Goal: Check status: Check status

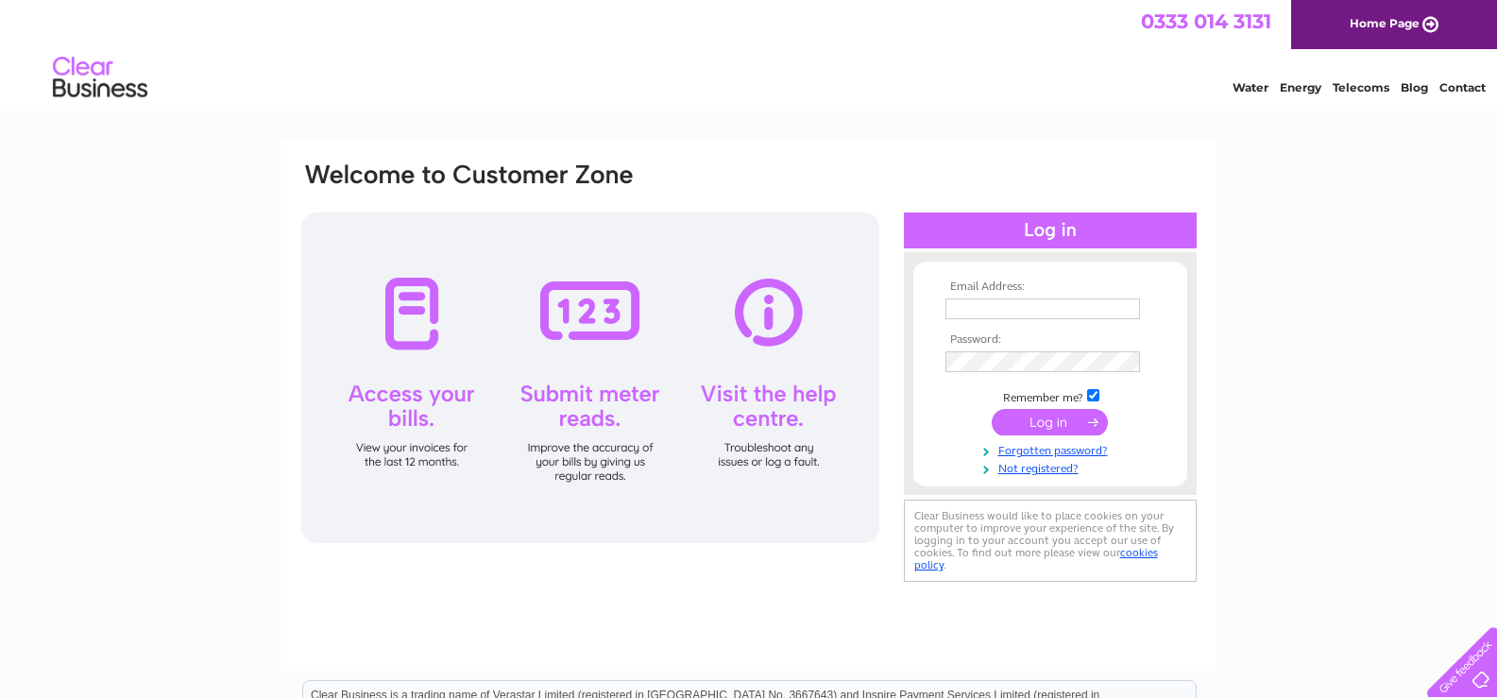
click at [995, 308] on input "text" at bounding box center [1042, 308] width 195 height 21
type input "[EMAIL_ADDRESS][DOMAIN_NAME]"
click at [1065, 428] on input "submit" at bounding box center [1050, 424] width 116 height 26
click at [1057, 416] on input "submit" at bounding box center [1050, 422] width 116 height 26
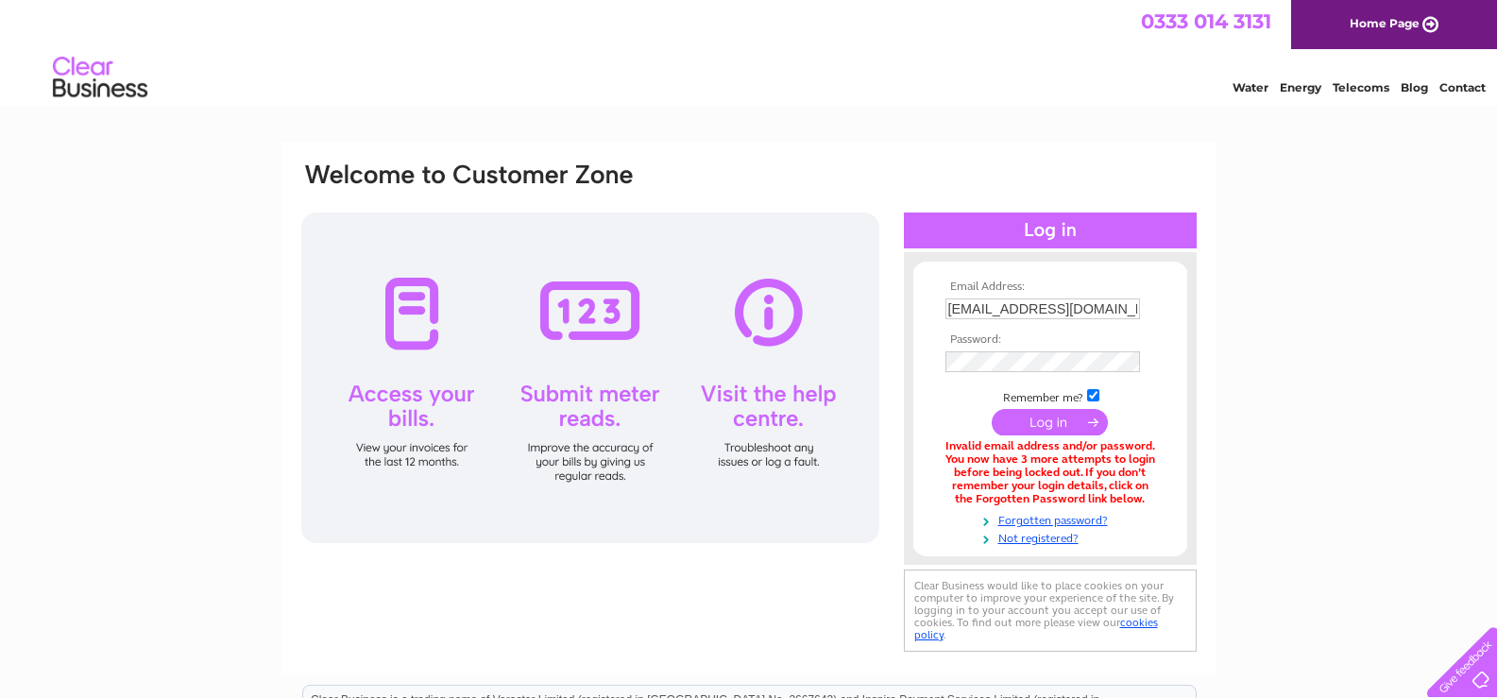
click at [1051, 424] on input "submit" at bounding box center [1050, 422] width 116 height 26
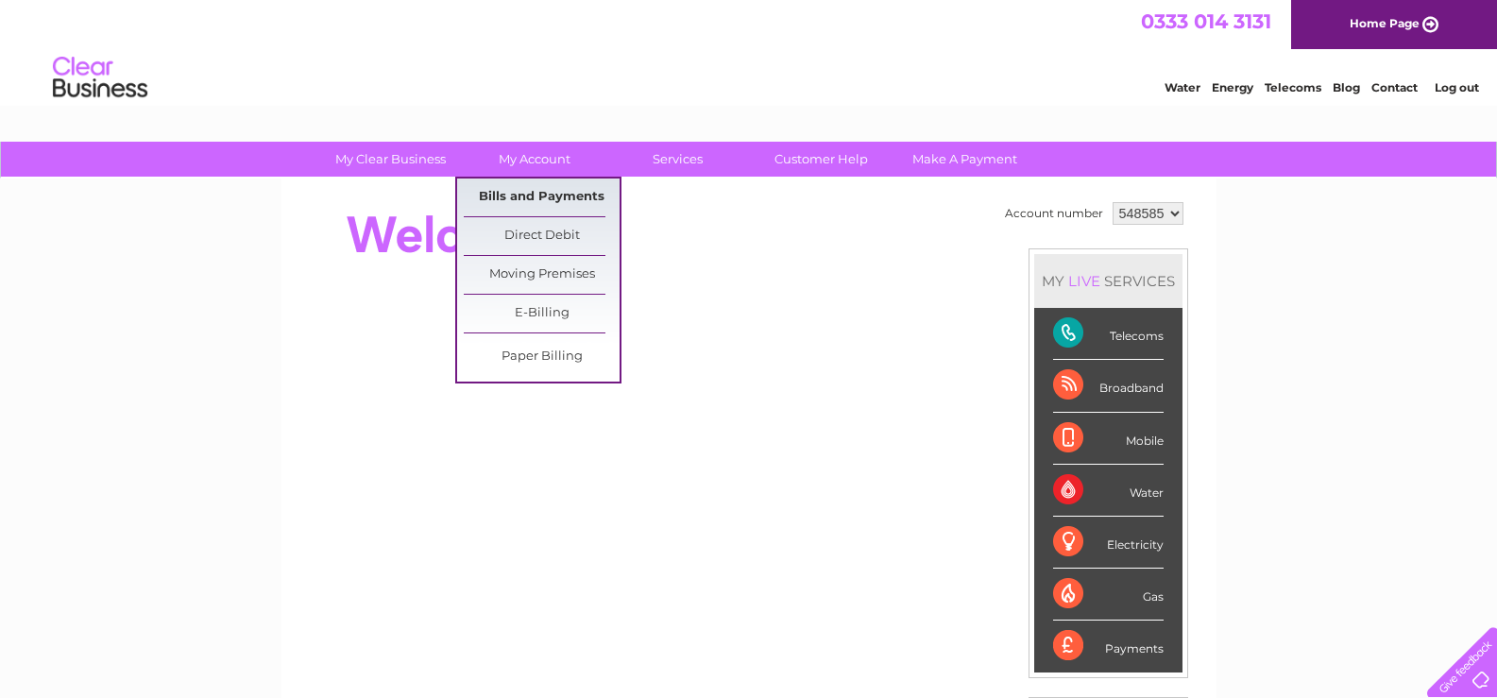
click at [528, 192] on link "Bills and Payments" at bounding box center [542, 198] width 156 height 38
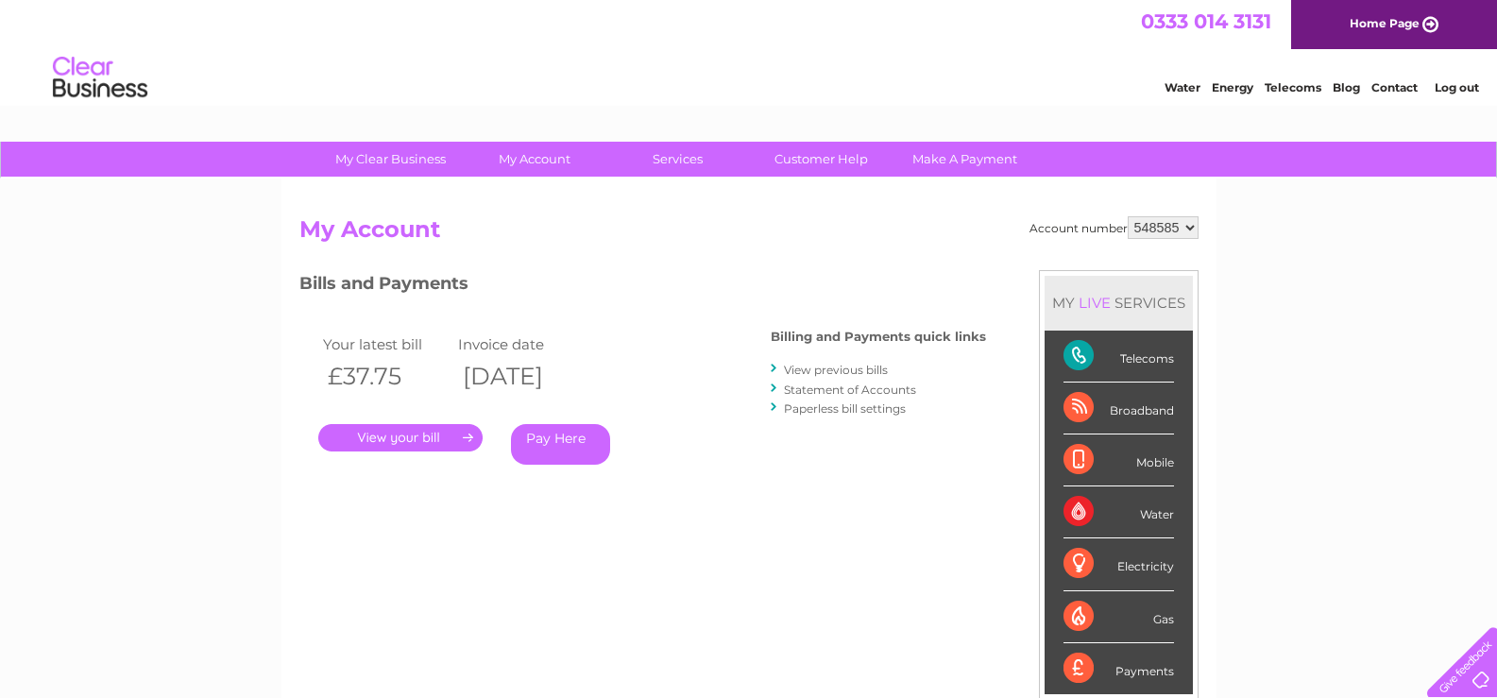
click at [400, 439] on link "." at bounding box center [400, 437] width 164 height 27
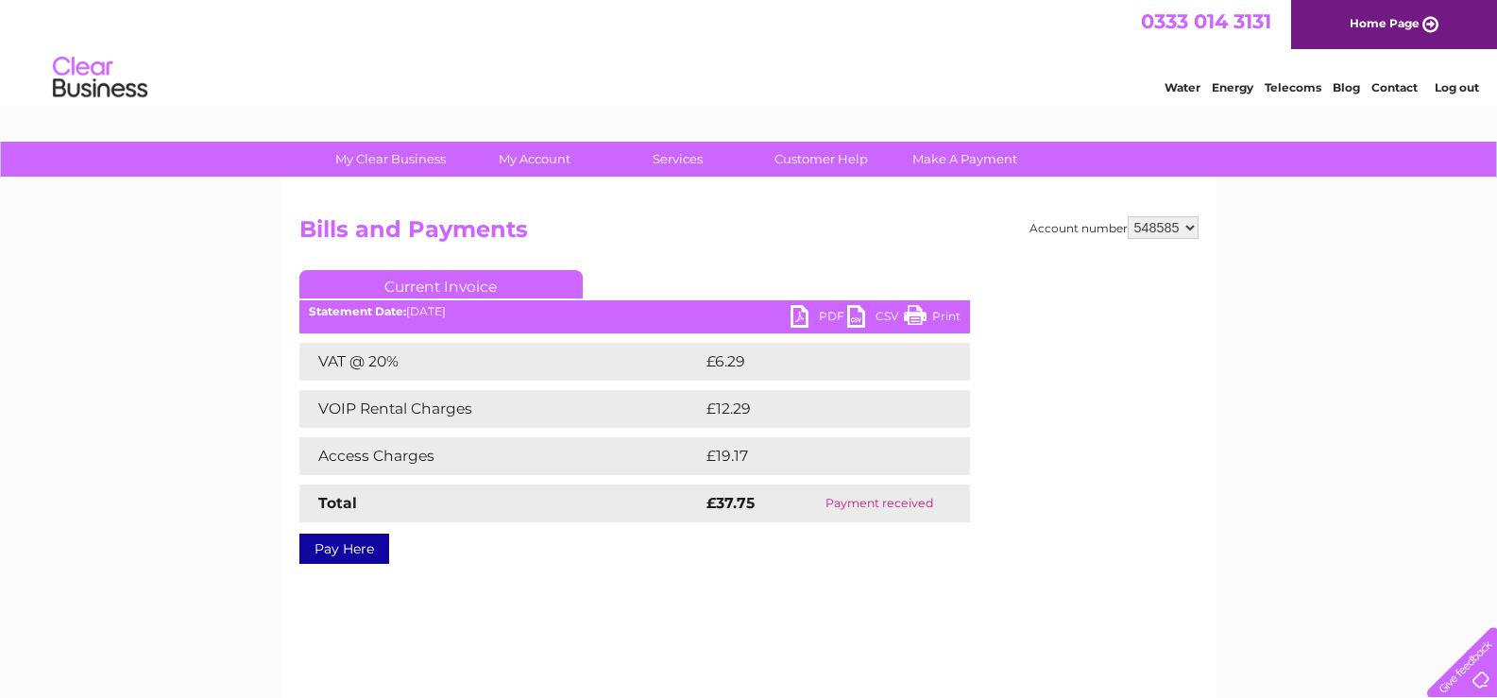
click at [915, 313] on link "Print" at bounding box center [932, 318] width 57 height 27
